Goal: Ask a question: Seek information or help from site administrators or community

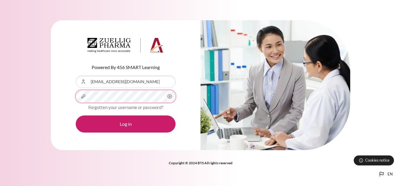
click at [76, 115] on button "Log in" at bounding box center [126, 123] width 100 height 17
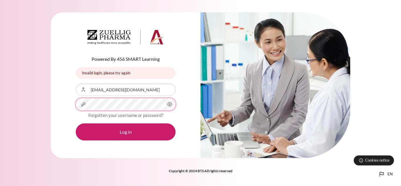
click at [76, 123] on button "Log in" at bounding box center [126, 131] width 100 height 17
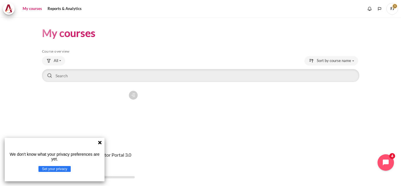
click at [100, 142] on icon at bounding box center [100, 143] width 4 height 4
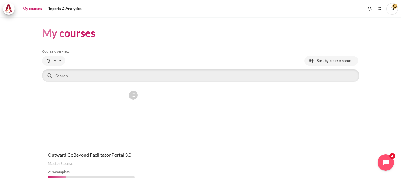
scroll to position [22, 0]
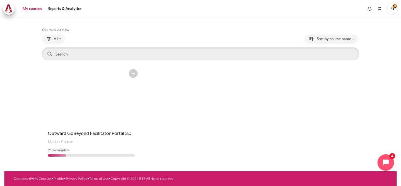
click at [111, 108] on figure "Content" at bounding box center [91, 95] width 99 height 59
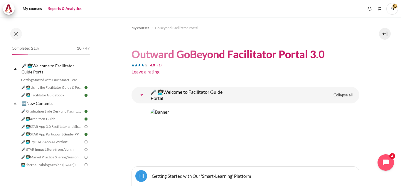
click at [68, 12] on link "Reports & Analytics" at bounding box center [65, 9] width 38 height 12
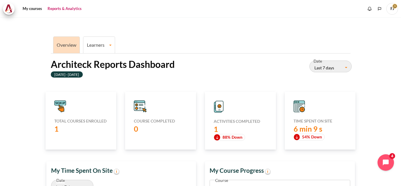
click at [115, 45] on li "Learners Learner Course Progress" at bounding box center [99, 44] width 32 height 17
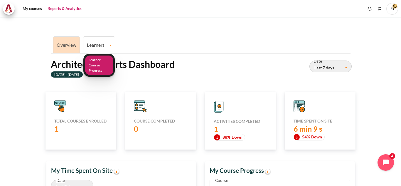
click at [100, 65] on link "Learner Course Progress" at bounding box center [99, 66] width 28 height 20
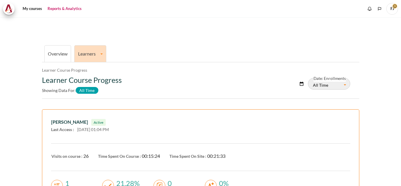
click at [394, 11] on span "FJ" at bounding box center [393, 9] width 12 height 12
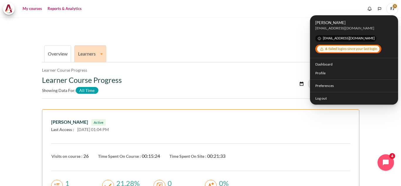
click at [34, 7] on link "My courses" at bounding box center [33, 9] width 24 height 12
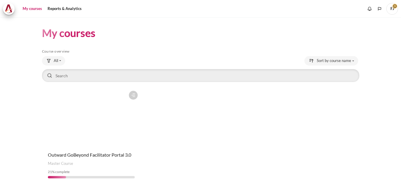
click at [109, 120] on figure "Content" at bounding box center [91, 117] width 99 height 59
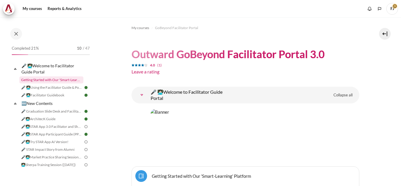
click at [56, 81] on link "Getting Started with Our 'Smart-Learning' Platform" at bounding box center [51, 79] width 64 height 7
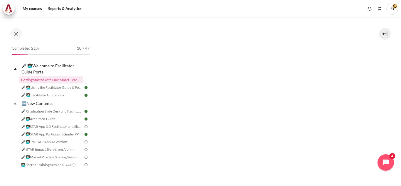
scroll to position [101, 0]
click at [61, 89] on link "🎤 👩🏻‍💻Using the Facilitator Guide & Portal" at bounding box center [51, 87] width 64 height 7
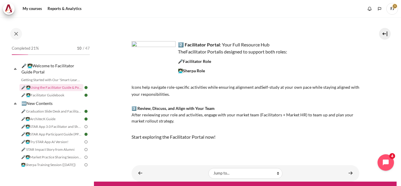
scroll to position [155, 0]
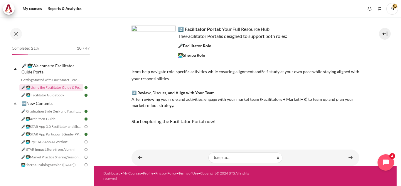
click at [165, 31] on img "Content" at bounding box center [154, 42] width 44 height 33
click at [54, 96] on link "🎤 👩🏻‍💻Facilitator Guidebook" at bounding box center [51, 95] width 64 height 7
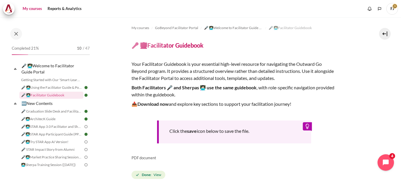
click at [37, 7] on link "My courses" at bounding box center [33, 9] width 24 height 12
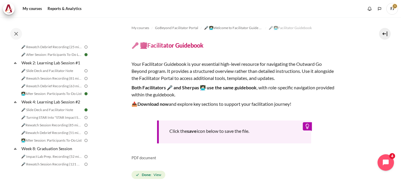
scroll to position [337, 0]
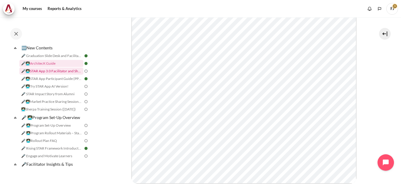
scroll to position [85, 0]
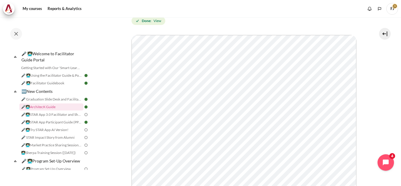
scroll to position [137, 0]
click at [391, 7] on span "FJ" at bounding box center [393, 9] width 12 height 12
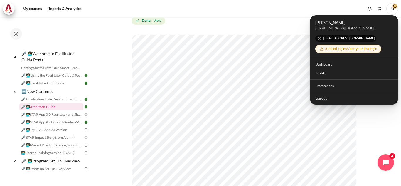
click at [394, 7] on span "FJ" at bounding box center [393, 8] width 12 height 5
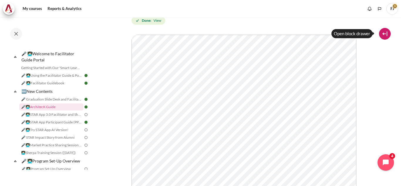
click at [387, 30] on button at bounding box center [385, 34] width 12 height 12
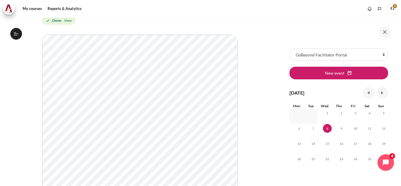
scroll to position [0, 0]
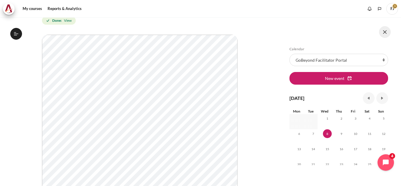
click at [387, 32] on button at bounding box center [385, 32] width 12 height 12
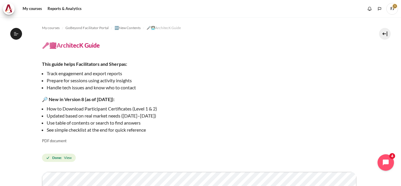
click at [118, 108] on p "How to Download Participant Certificates (Level 1 & 2)" at bounding box center [147, 108] width 201 height 7
click at [115, 99] on strong "🔎 New in Version 8 (as of [DATE]):" at bounding box center [78, 99] width 73 height 6
click at [135, 88] on li "Handle tech issues and know who to contact" at bounding box center [147, 87] width 201 height 7
click at [135, 103] on div "This guide helps Facilitators and Sherpas: Track engagement and export reports …" at bounding box center [145, 97] width 206 height 73
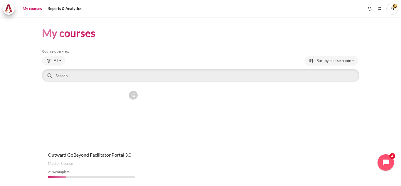
click at [57, 54] on div "Course overview All All Starred Removed from view" at bounding box center [201, 116] width 318 height 135
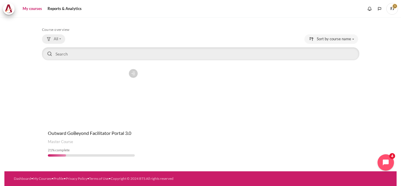
click at [58, 43] on button "All" at bounding box center [53, 38] width 23 height 9
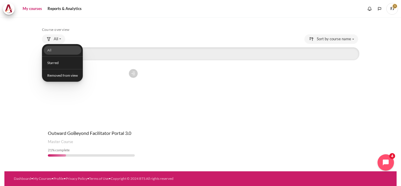
click at [186, 96] on div "Course is starred Actions for course Outward GoBeyond Facilitator Portal 3.0 St…" at bounding box center [201, 113] width 318 height 95
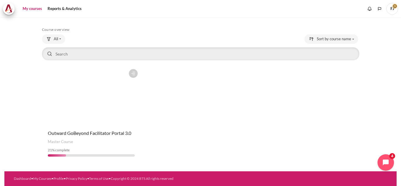
scroll to position [0, 0]
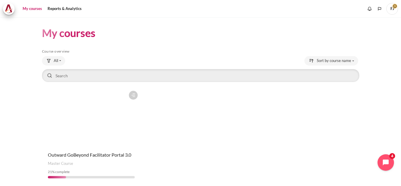
click at [121, 116] on figure "Content" at bounding box center [91, 117] width 99 height 59
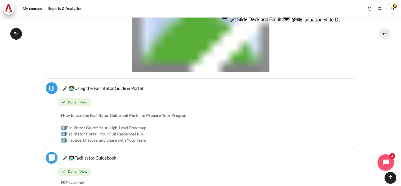
scroll to position [400, 0]
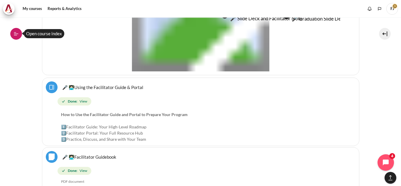
click at [15, 30] on button "Open course index" at bounding box center [16, 34] width 12 height 12
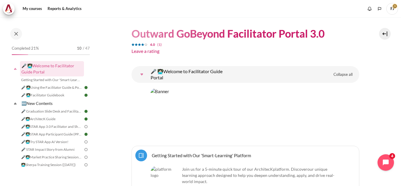
scroll to position [0, 0]
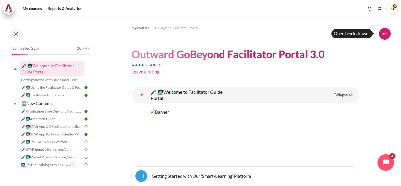
click at [386, 33] on button at bounding box center [385, 34] width 12 height 12
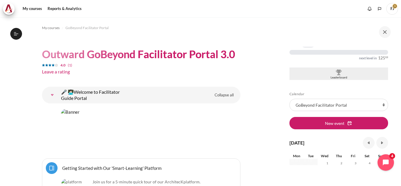
scroll to position [80, 0]
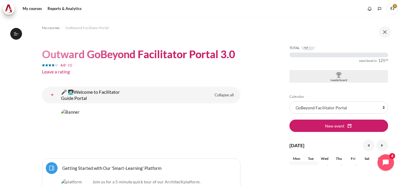
click at [341, 78] on div "Blocks" at bounding box center [339, 75] width 96 height 6
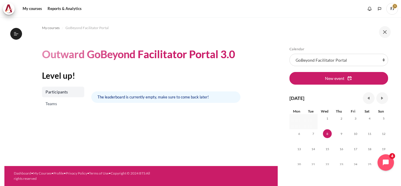
click at [70, 103] on span "Teams" at bounding box center [64, 104] width 36 height 6
click at [71, 28] on span "GoBeyond Facilitator Portal" at bounding box center [87, 27] width 43 height 5
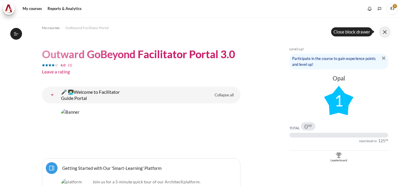
click at [384, 30] on button at bounding box center [385, 32] width 12 height 12
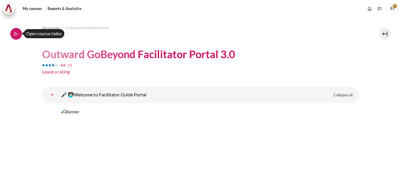
click at [12, 33] on button "Open course index" at bounding box center [16, 34] width 12 height 12
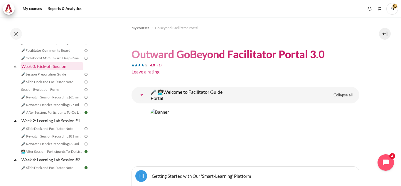
scroll to position [211, 0]
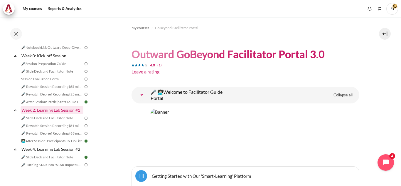
click at [61, 114] on link "Week 2: Learning Lab Session #1" at bounding box center [52, 110] width 63 height 8
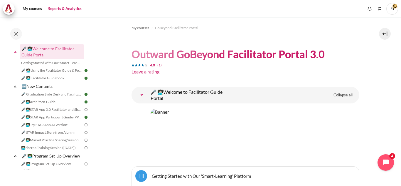
click at [68, 11] on link "Reports & Analytics" at bounding box center [65, 9] width 38 height 12
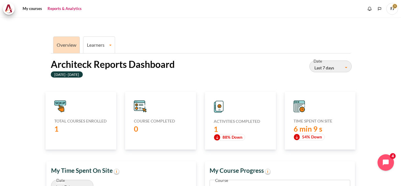
click at [109, 45] on link "Learners" at bounding box center [98, 45] width 31 height 6
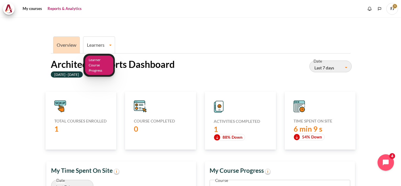
click at [104, 59] on link "Learner Course Progress" at bounding box center [99, 66] width 28 height 20
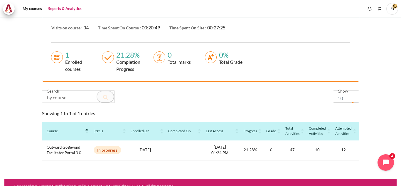
scroll to position [130, 0]
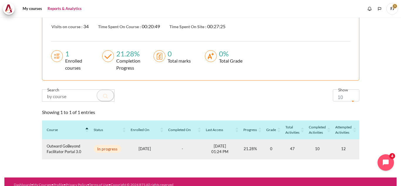
click at [128, 143] on td "1750407099 [DATE]" at bounding box center [145, 149] width 38 height 20
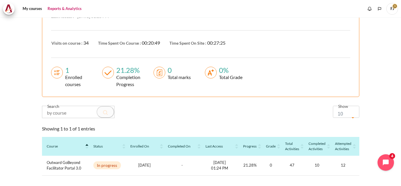
scroll to position [140, 0]
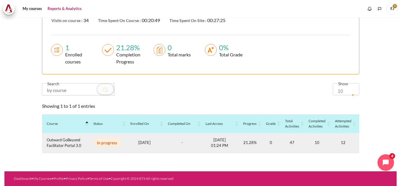
click at [80, 133] on td "Outward GoBeyond Facilitator Portal 3.0" at bounding box center [65, 143] width 47 height 20
click at [114, 139] on span "In progress" at bounding box center [108, 143] width 28 height 8
click at [155, 140] on p "1750407099 [DATE]" at bounding box center [145, 143] width 28 height 6
click at [151, 140] on p "1750407099 [DATE]" at bounding box center [145, 143] width 28 height 6
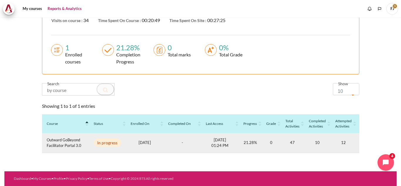
click at [150, 140] on p "1750407099 [DATE]" at bounding box center [145, 143] width 28 height 6
click at [178, 140] on p "-" at bounding box center [182, 143] width 28 height 6
click at [220, 133] on td "1759904672 [DATE] 01:24 PM" at bounding box center [220, 143] width 38 height 20
click at [235, 134] on td "1759904672 [DATE] 01:24 PM" at bounding box center [220, 143] width 38 height 20
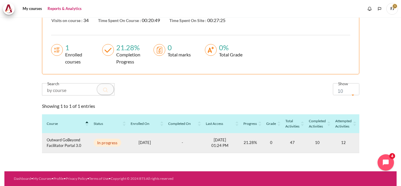
click at [227, 137] on p "1759904672 [DATE] 01:24 PM" at bounding box center [220, 142] width 28 height 11
click at [250, 133] on td "21.28%" at bounding box center [250, 143] width 23 height 20
click at [272, 135] on td "0" at bounding box center [271, 143] width 19 height 20
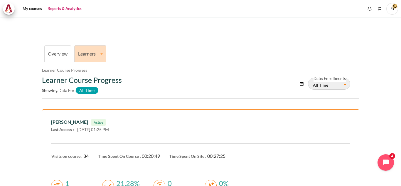
click at [389, 11] on span "FJ" at bounding box center [393, 9] width 12 height 12
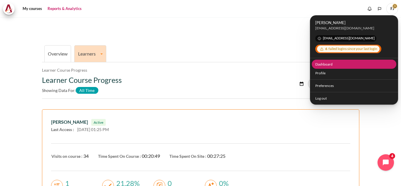
click at [331, 66] on link "Dashboard" at bounding box center [354, 64] width 85 height 9
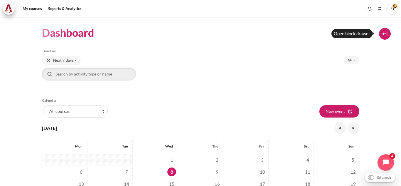
click at [391, 34] on button at bounding box center [385, 34] width 12 height 12
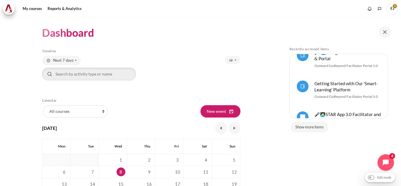
scroll to position [41, 0]
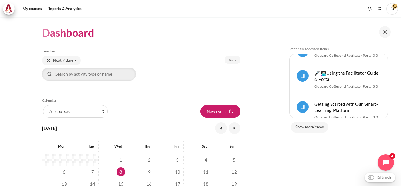
click at [398, 4] on span "FJ" at bounding box center [393, 9] width 12 height 12
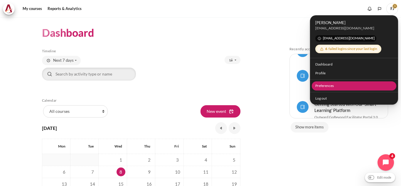
click at [368, 84] on link "Preferences" at bounding box center [354, 85] width 85 height 9
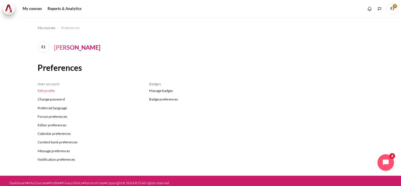
click at [53, 91] on link "Edit profile" at bounding box center [89, 91] width 103 height 9
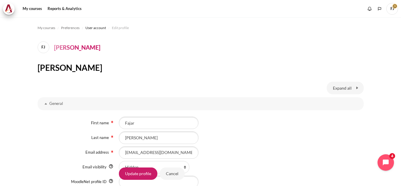
click at [394, 10] on span "FJ" at bounding box center [393, 9] width 12 height 12
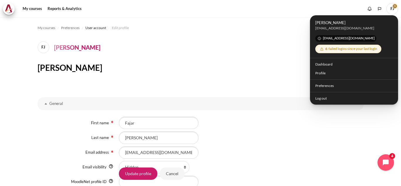
click at [328, 24] on span "[PERSON_NAME]" at bounding box center [355, 23] width 78 height 6
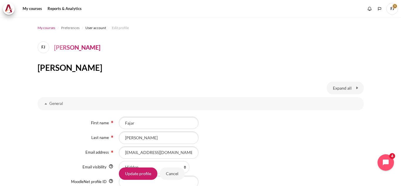
click at [46, 27] on span "My courses" at bounding box center [47, 27] width 18 height 5
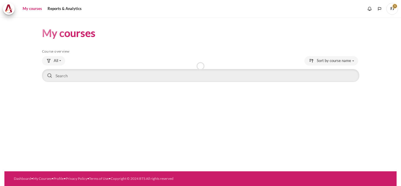
click at [5, 12] on span at bounding box center [9, 9] width 12 height 12
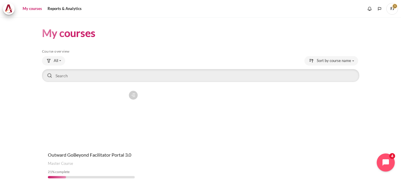
click at [388, 155] on button "Open chat widget" at bounding box center [386, 162] width 18 height 18
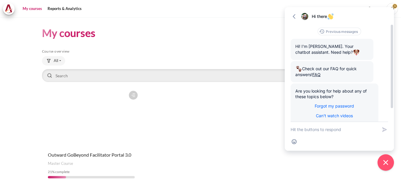
scroll to position [16, 0]
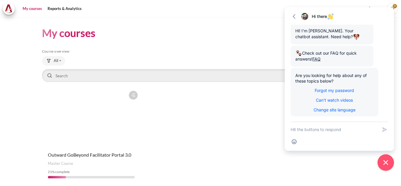
click at [319, 135] on textarea "New message" at bounding box center [334, 129] width 87 height 15
type textarea "how to download report as a sherpa?"
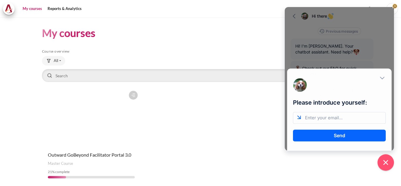
scroll to position [0, 0]
click at [383, 79] on icon "Close modal" at bounding box center [382, 78] width 4 height 3
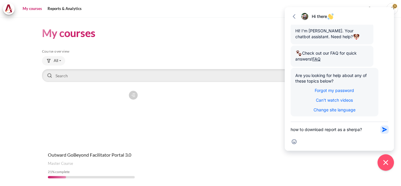
click at [381, 127] on button "Send Shortcut" at bounding box center [384, 129] width 7 height 7
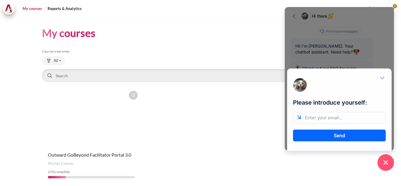
scroll to position [0, 0]
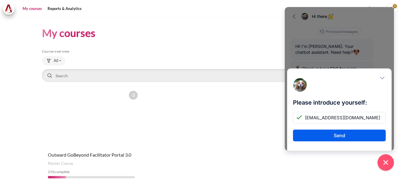
type input "[EMAIL_ADDRESS][DOMAIN_NAME]"
click at [365, 138] on button "Send" at bounding box center [339, 136] width 93 height 12
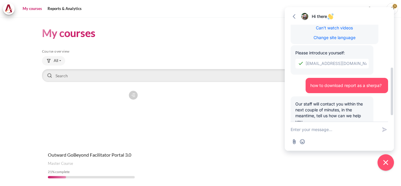
scroll to position [101, 0]
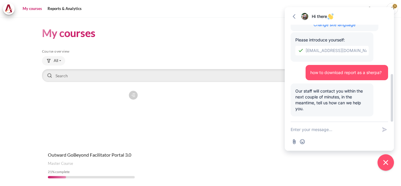
drag, startPoint x: 310, startPoint y: 73, endPoint x: 387, endPoint y: 70, distance: 77.4
click at [387, 70] on div "how to download report as a sherpa?" at bounding box center [347, 72] width 83 height 15
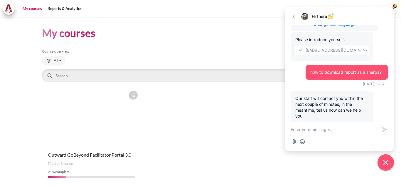
click at [355, 125] on textarea "New message" at bounding box center [334, 129] width 87 height 15
paste textarea "how to download report as a sherpa?"
type textarea "how to download report as a sherpa?"
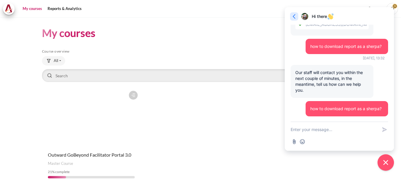
click at [294, 15] on icon "button" at bounding box center [295, 17] width 6 height 6
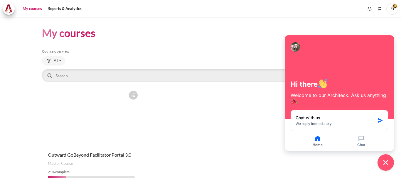
click at [354, 26] on div "My courses Skip Course overview Course overview All All 21" at bounding box center [201, 105] width 318 height 176
click at [383, 168] on button "Close chat widget" at bounding box center [386, 162] width 18 height 18
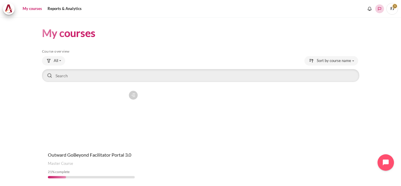
click at [380, 8] on icon "Languages" at bounding box center [380, 8] width 5 height 5
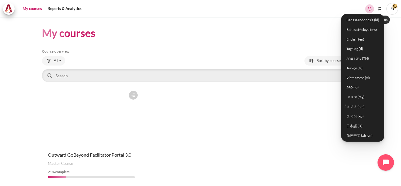
click at [369, 9] on icon "Show notification window with no new notifications" at bounding box center [370, 9] width 6 height 6
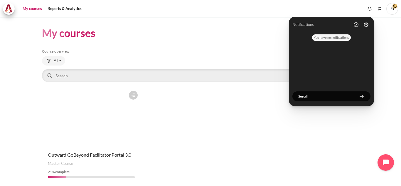
click at [218, 124] on div "Course is starred Actions for course Outward GoBeyond Facilitator Portal 3.0 St…" at bounding box center [201, 135] width 318 height 95
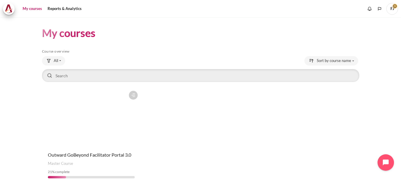
click at [131, 95] on icon "Content" at bounding box center [133, 95] width 5 height 5
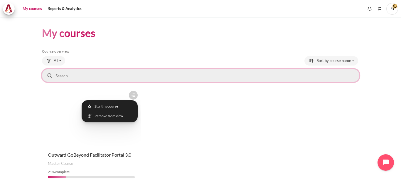
click at [197, 79] on input "Search courses" at bounding box center [201, 75] width 318 height 13
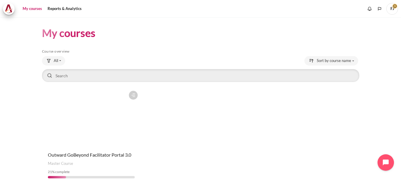
click at [214, 93] on div "Course is starred Actions for course Outward GoBeyond Facilitator Portal 3.0 St…" at bounding box center [201, 135] width 318 height 95
click at [103, 106] on figure "Content" at bounding box center [91, 117] width 99 height 59
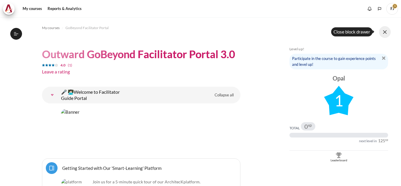
click at [383, 37] on button at bounding box center [385, 32] width 12 height 12
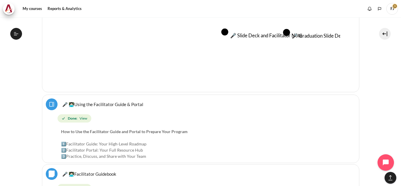
scroll to position [384, 0]
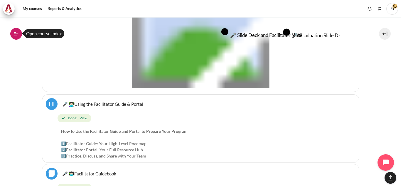
click at [19, 34] on button "Open course index" at bounding box center [16, 34] width 12 height 12
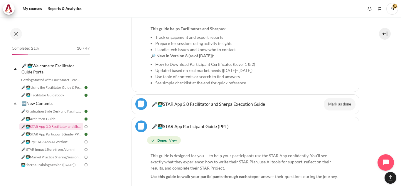
scroll to position [819, 0]
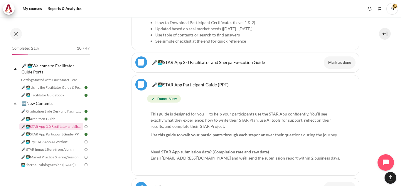
click at [152, 65] on link "🎤👩🏻‍💻STAR App 3.0 Facilitator and Sherpa Execution Guide File" at bounding box center [208, 62] width 113 height 6
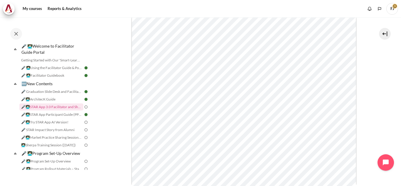
scroll to position [44, 0]
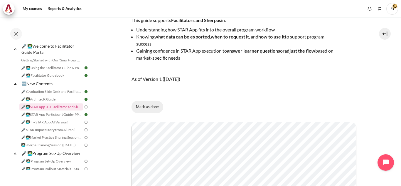
click at [146, 106] on button "Mark as done" at bounding box center [148, 107] width 32 height 12
click at [61, 121] on link "🎤👩🏻‍💻Try STAR App AI Version!" at bounding box center [51, 122] width 64 height 7
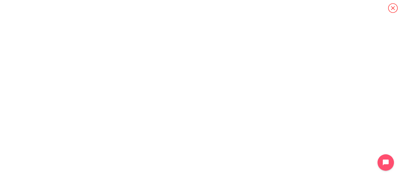
scroll to position [35, 0]
click at [393, 10] on icon "Content" at bounding box center [393, 8] width 10 height 10
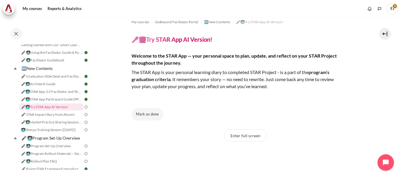
scroll to position [184, 0]
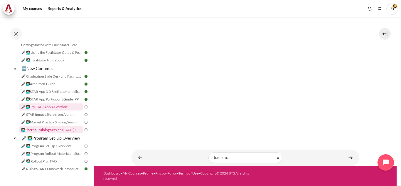
click at [63, 130] on link "👩🏻‍💻Sherpa Training Session ([DATE])" at bounding box center [51, 129] width 64 height 7
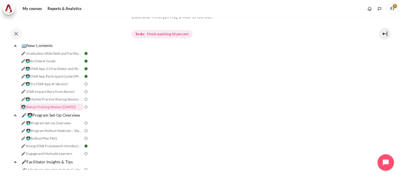
scroll to position [89, 0]
click at [67, 117] on link "🎤 👩🏻‍💻Program Set-Up Overview" at bounding box center [52, 115] width 63 height 8
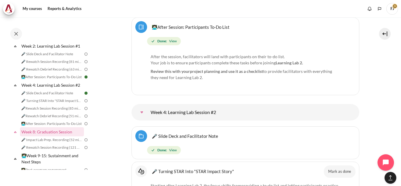
scroll to position [3221, 0]
